Goal: Obtain resource: Obtain resource

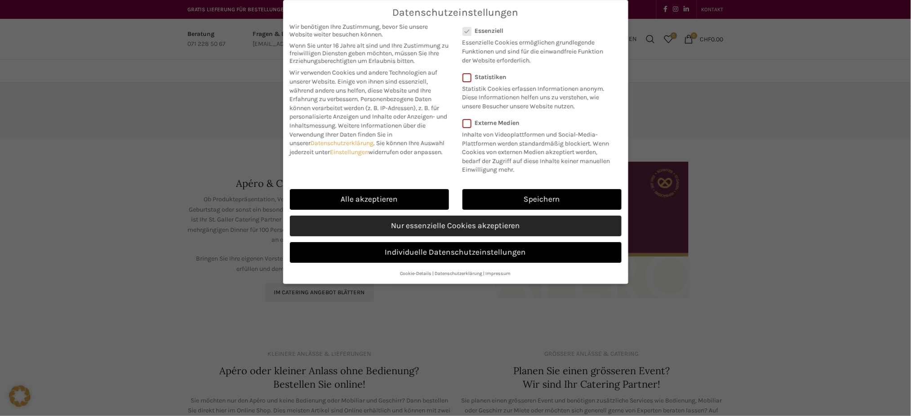
click at [435, 226] on link "Nur essenzielle Cookies akzeptieren" at bounding box center [456, 226] width 332 height 21
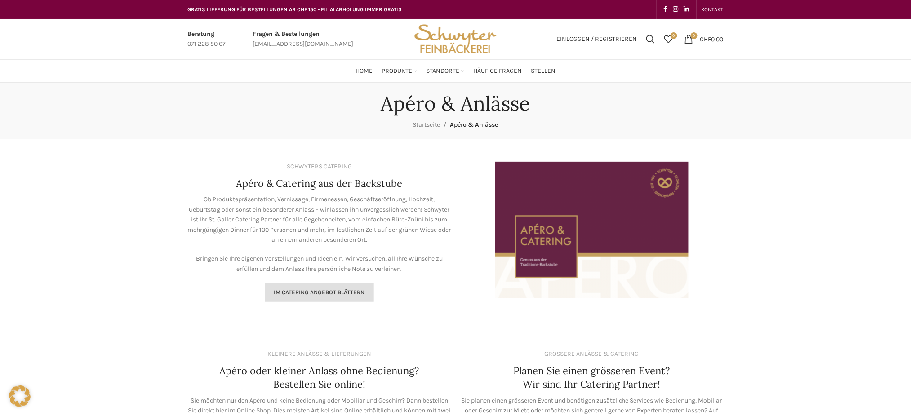
click at [320, 294] on span "Im Catering Angebot blättern" at bounding box center [319, 292] width 91 height 7
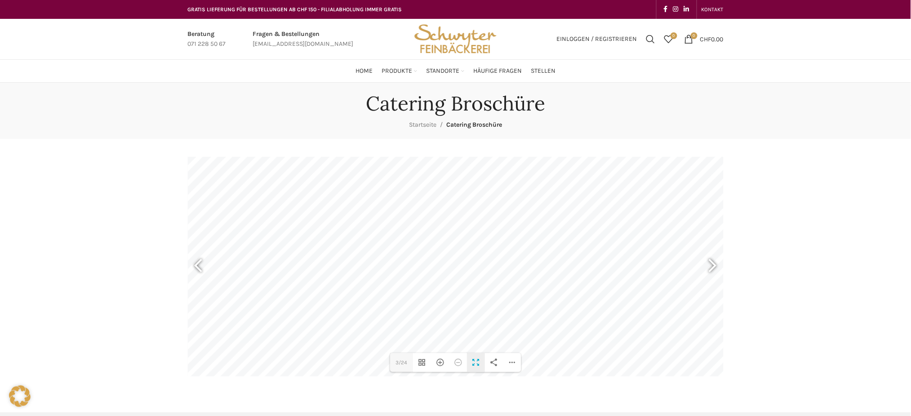
click at [476, 362] on div "Vollbild umschalten" at bounding box center [476, 362] width 18 height 19
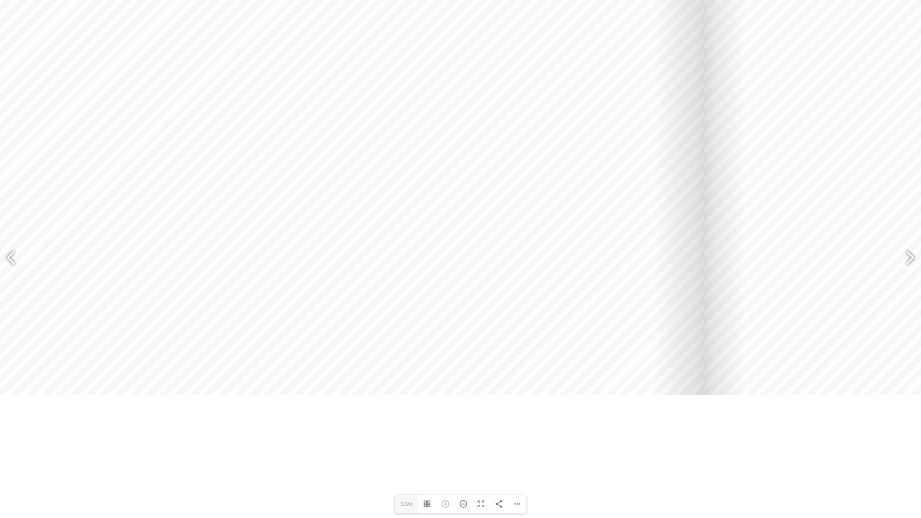
drag, startPoint x: 280, startPoint y: 390, endPoint x: 489, endPoint y: 345, distance: 214.2
click at [489, 345] on div at bounding box center [344, 141] width 719 height 508
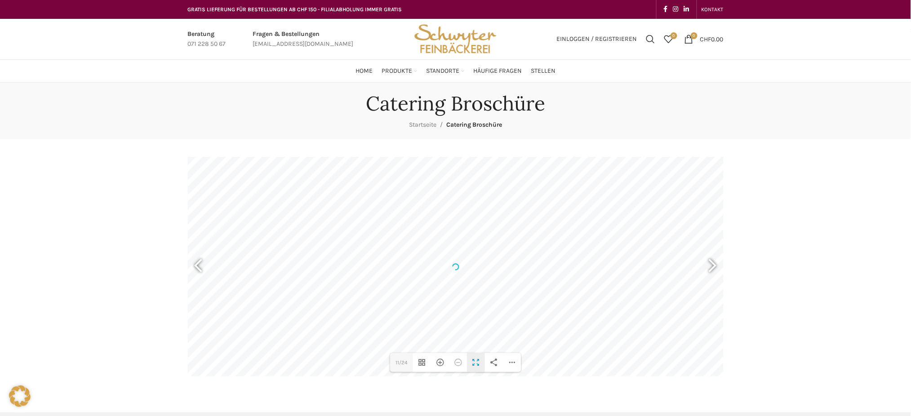
click at [473, 366] on div "Vollbild umschalten" at bounding box center [476, 362] width 18 height 19
click at [476, 364] on div "Vollbild umschalten" at bounding box center [476, 362] width 18 height 19
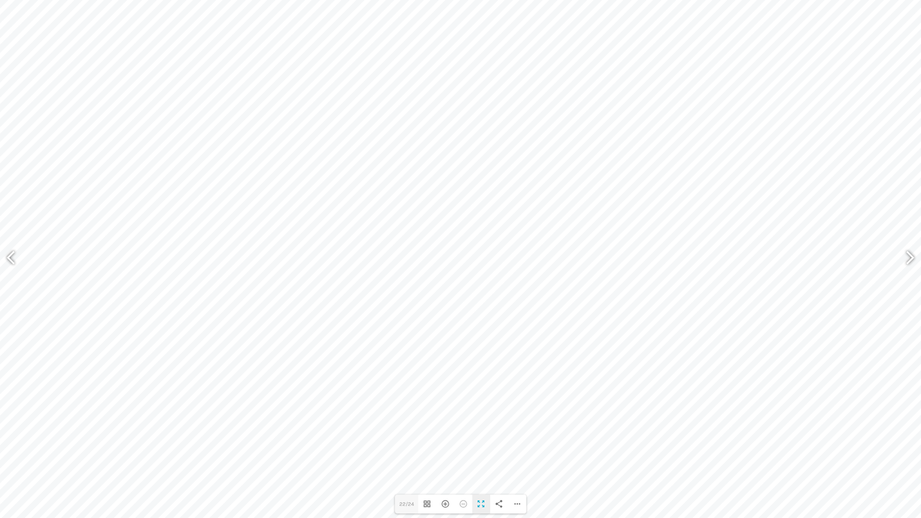
type input "24"
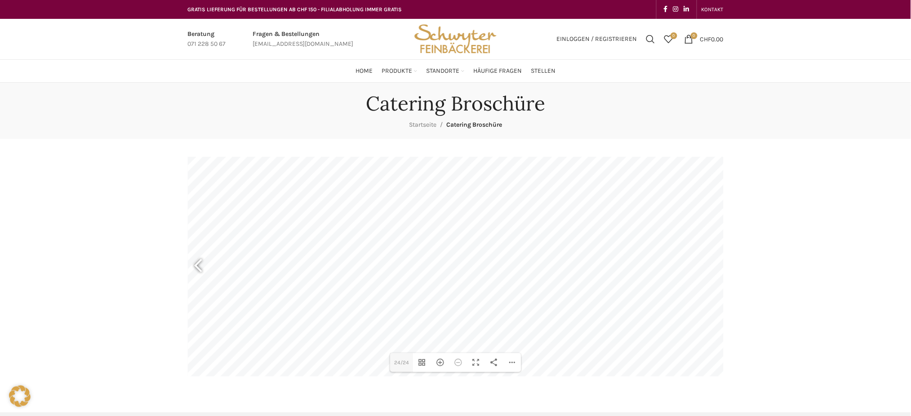
drag, startPoint x: 628, startPoint y: 0, endPoint x: 616, endPoint y: 101, distance: 101.5
click at [616, 101] on div "Catering Broschüre Startseite Catering Broschüre" at bounding box center [455, 111] width 549 height 38
